Goal: Task Accomplishment & Management: Complete application form

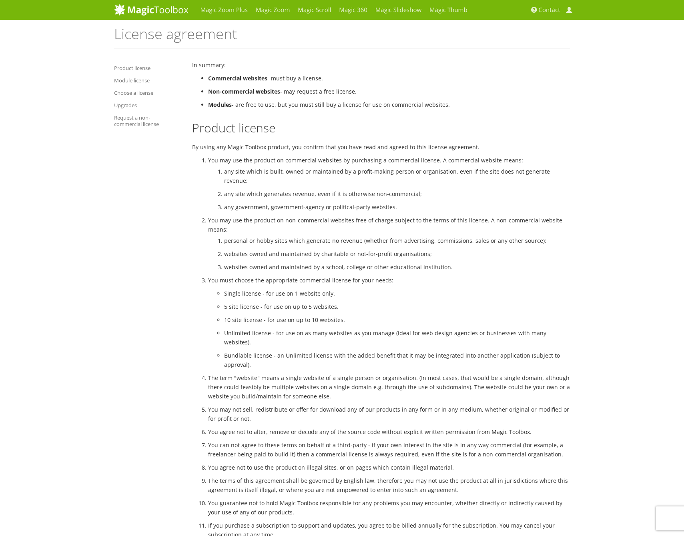
drag, startPoint x: 209, startPoint y: 91, endPoint x: 355, endPoint y: 92, distance: 146.0
click at [355, 92] on li "Non-commercial websites - may request a free license." at bounding box center [389, 91] width 362 height 9
click at [137, 122] on link "Request a non-commercial license" at bounding box center [147, 121] width 66 height 16
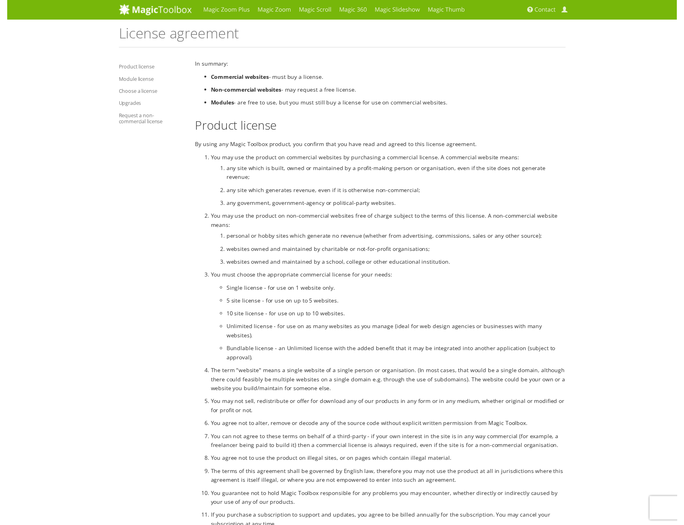
scroll to position [954, 0]
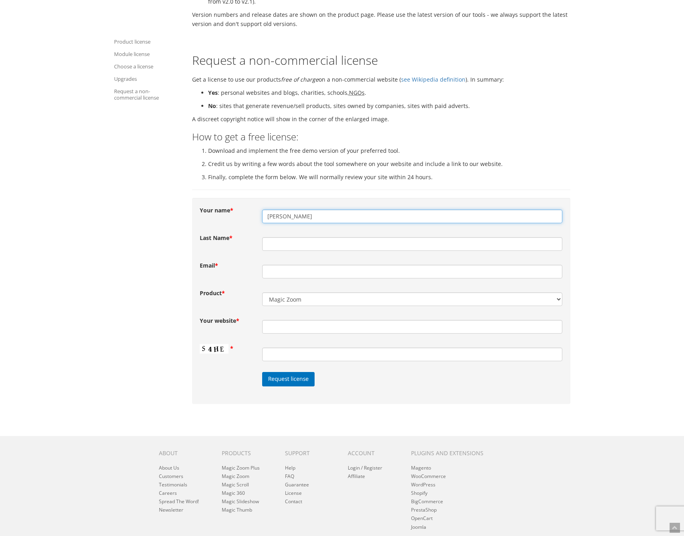
type input "[PERSON_NAME]"
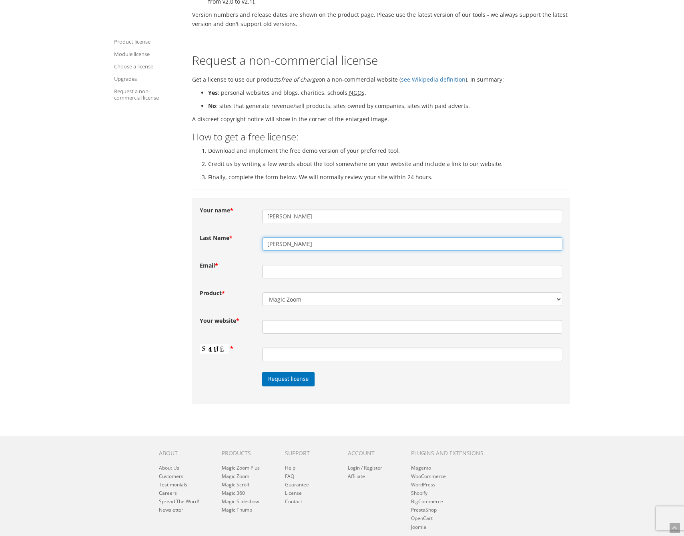
type input "[PERSON_NAME]"
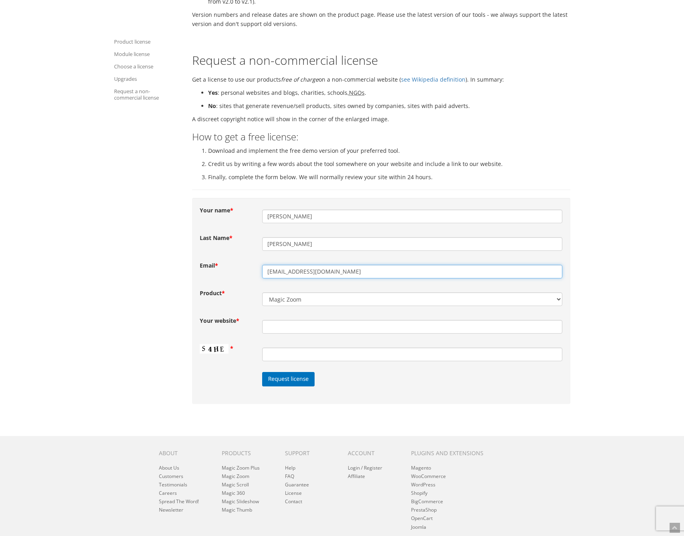
type input "[EMAIL_ADDRESS][DOMAIN_NAME]"
select select "Magic Slideshow"
click at [276, 320] on input "Your website" at bounding box center [412, 327] width 300 height 14
type input "[DOMAIN_NAME]"
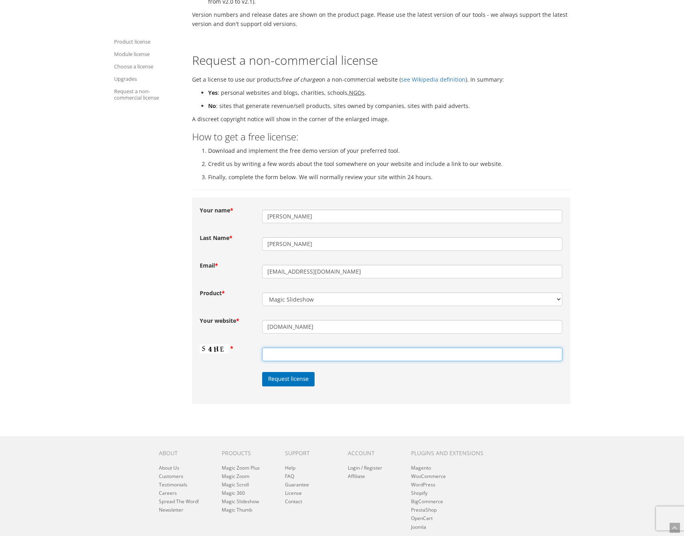
click at [277, 348] on input "Contact form" at bounding box center [412, 355] width 300 height 14
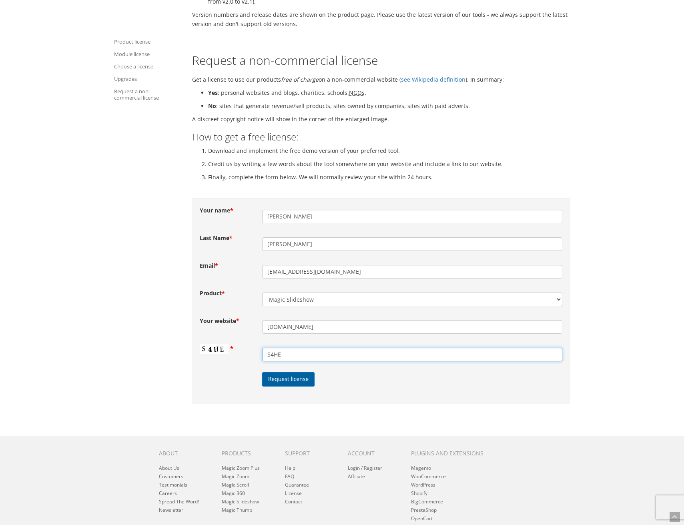
type input "S4HE"
click at [286, 372] on input "Request license" at bounding box center [288, 379] width 53 height 14
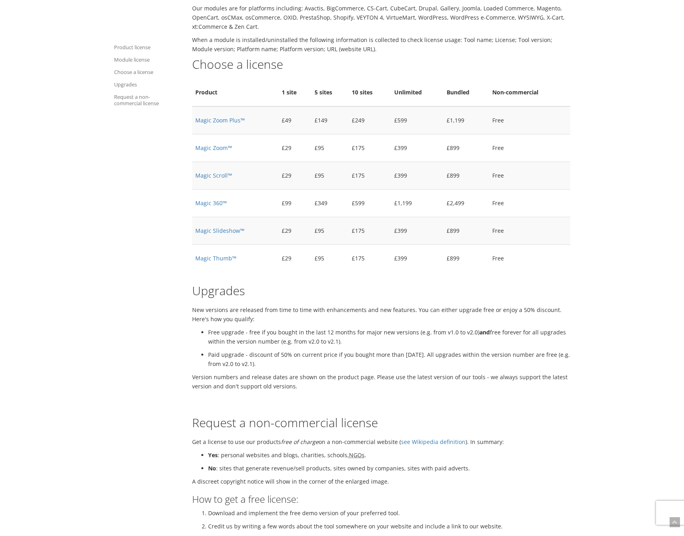
scroll to position [592, 0]
